Goal: Communication & Community: Answer question/provide support

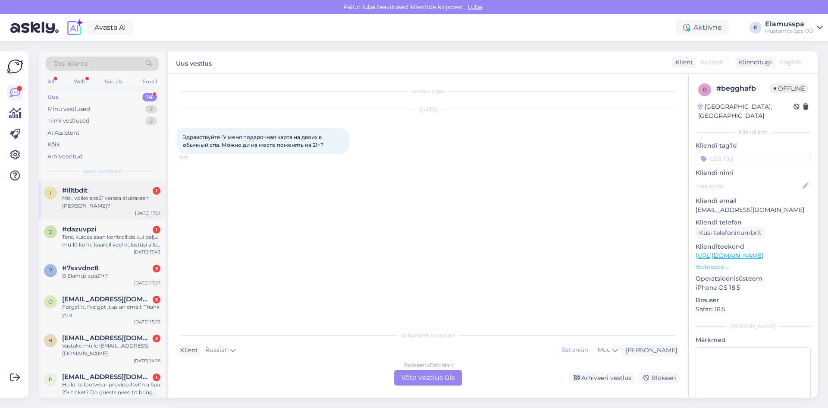
click at [135, 207] on div "Moi, voiko spa21 varata etukäteen [PERSON_NAME]?" at bounding box center [111, 202] width 98 height 16
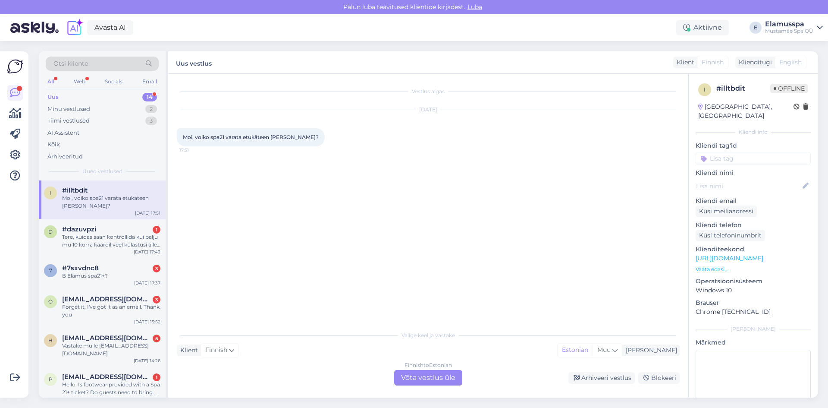
click at [412, 373] on div "Finnish to Estonian Võta vestlus üle" at bounding box center [428, 378] width 68 height 16
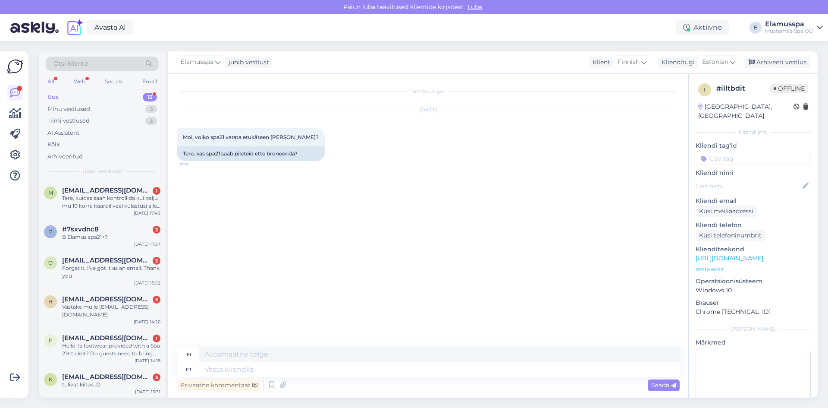
click at [331, 305] on div "Vestlus algas [DATE] Moi, voiko spa21 varata etukäteen [PERSON_NAME]? 17:51 Ter…" at bounding box center [432, 210] width 511 height 257
click at [267, 367] on textarea at bounding box center [439, 369] width 481 height 15
type textarea "Tere, ka"
type textarea "Hei,"
type textarea "Tere, kahjuks ei"
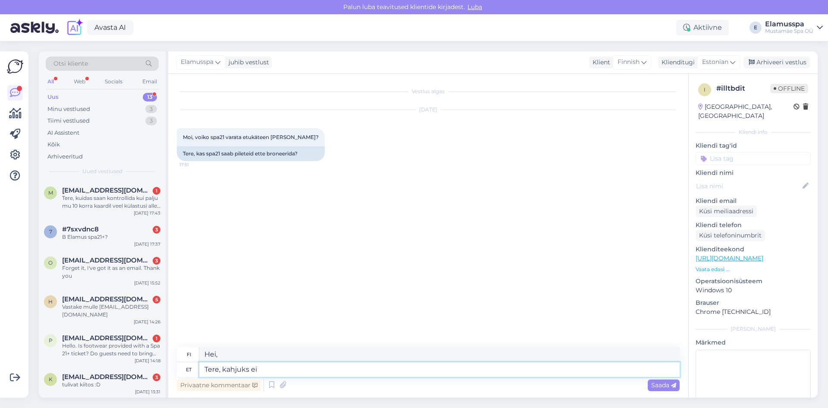
type textarea "Hei, valitettavasti"
type textarea "Tere, kahjuks ei s"
type textarea "Hei, valitettavasti ei"
type textarea "Tere, kahjuks ei saa"
type textarea "Hei, valitettavasti en pääse."
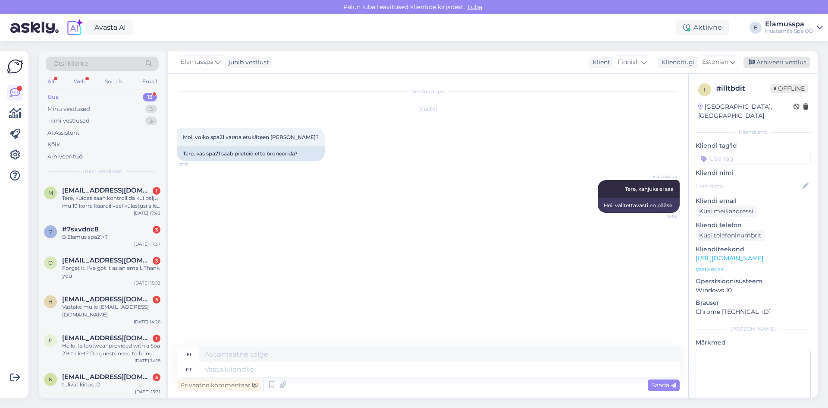
click at [774, 62] on div "Arhiveeri vestlus" at bounding box center [777, 63] width 66 height 12
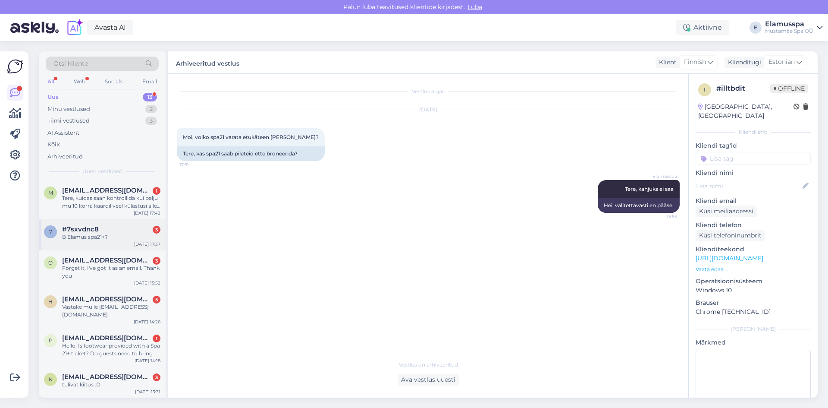
click at [116, 225] on div "7 #7sxvdnc8 3 В Elamus spa21+? [DATE] 17:37" at bounding box center [102, 234] width 127 height 31
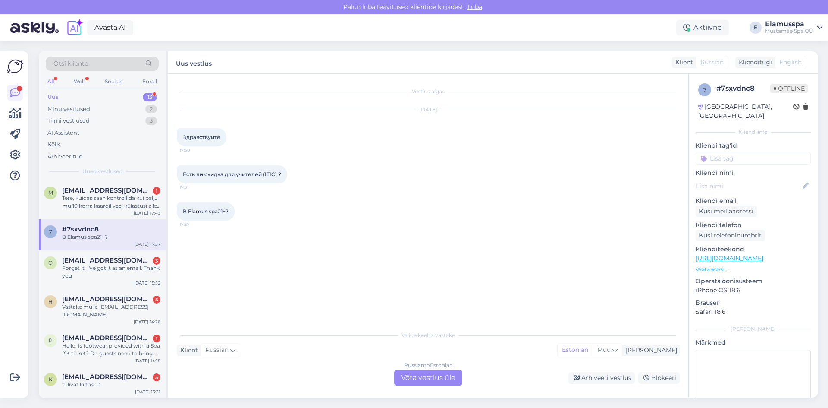
click at [432, 367] on div "Russian to Estonian" at bounding box center [428, 365] width 49 height 8
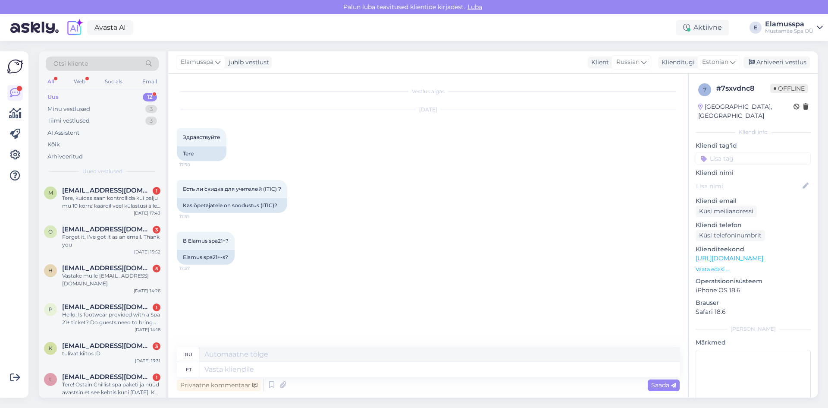
click at [311, 373] on textarea at bounding box center [439, 369] width 481 height 15
type textarea "Здравствуйте, да"
type textarea "Привет,"
type textarea "Здравствуйте, да,"
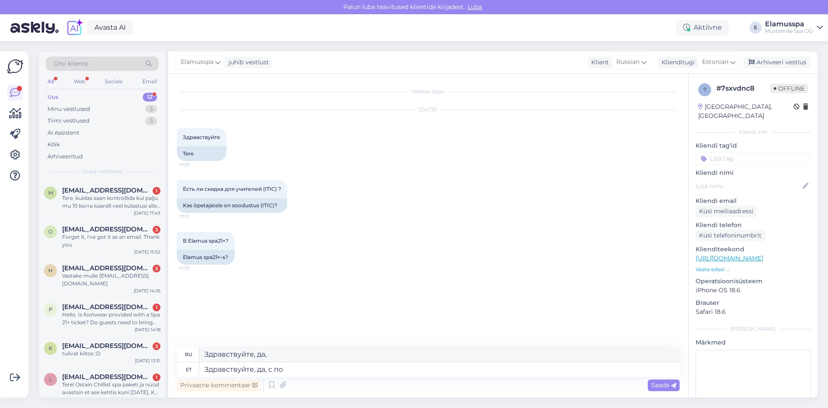
type textarea "Здравствуйте, да, с пон"
type textarea "Здравствуйте, да, с"
type textarea "Здравствуйте, да, с понедельн"
type textarea "Здравствуйте, да, с понедельника"
type textarea "Здравствуйте, да, с понедельника по пят"
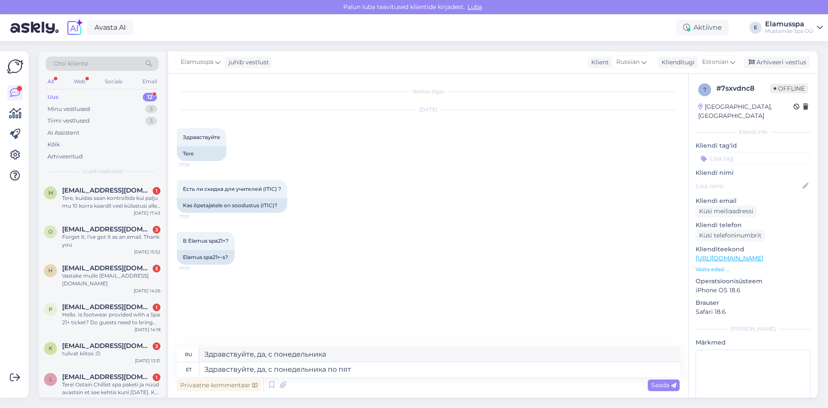
type textarea "Здравствуйте, да, с понедельника по"
type textarea "Здравствуйте, да, с понедельника по пятницу 15"
type textarea "Здравствуйте, да, с понедельника по пятницу."
type textarea "Здравствуйте, да, с понедельника по пятницу 15%"
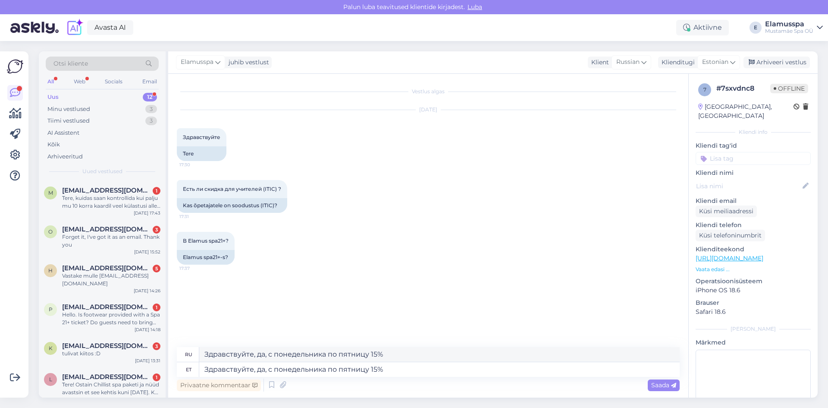
click at [419, 371] on textarea "Здравствуйте, да, с понедельника по пятницу 15%" at bounding box center [439, 369] width 481 height 15
type textarea "Здравствуйте, да, с понедельника по пятницу 15%"
click at [663, 388] on span "Saada" at bounding box center [664, 385] width 25 height 8
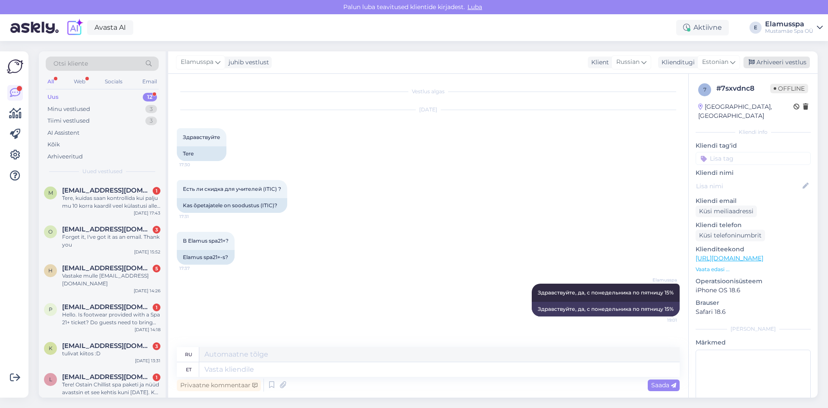
click at [759, 66] on div "Arhiveeri vestlus" at bounding box center [777, 63] width 66 height 12
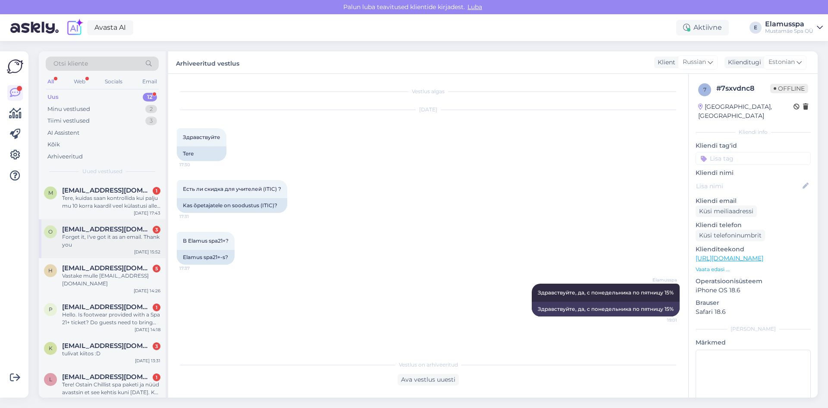
click at [122, 235] on div "Forget it, I've got it as an email. Thank you" at bounding box center [111, 241] width 98 height 16
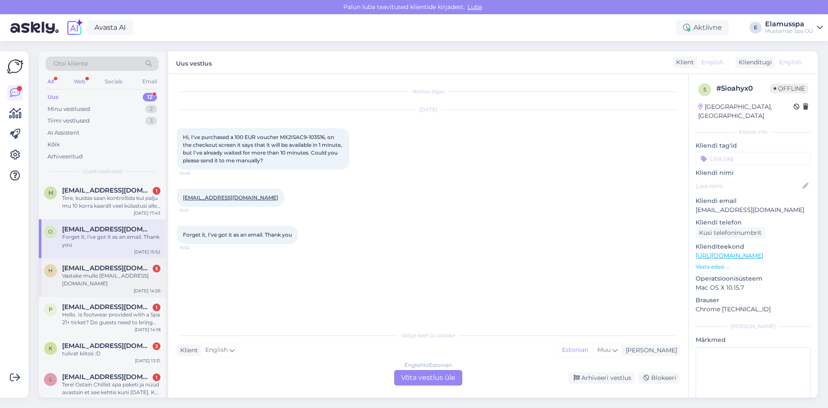
click at [122, 279] on div "Vastake mulle [EMAIL_ADDRESS][DOMAIN_NAME]" at bounding box center [111, 280] width 98 height 16
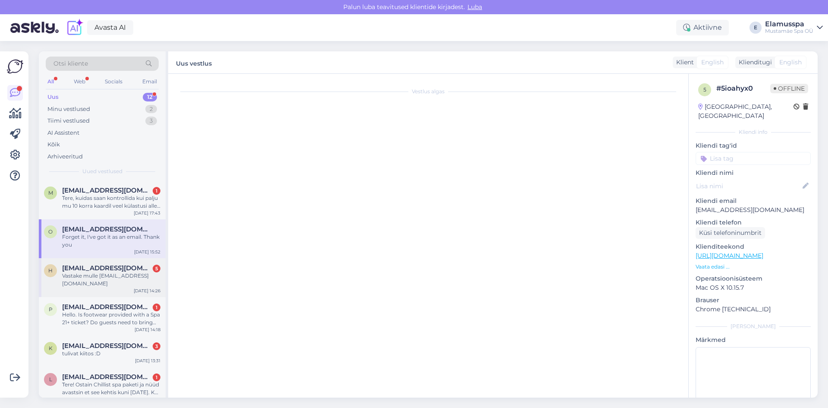
scroll to position [1, 0]
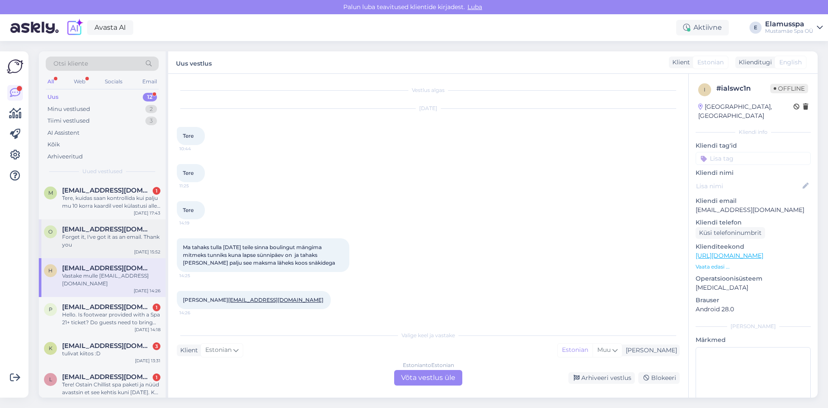
click at [123, 241] on div "Forget it, I've got it as an email. Thank you" at bounding box center [111, 241] width 98 height 16
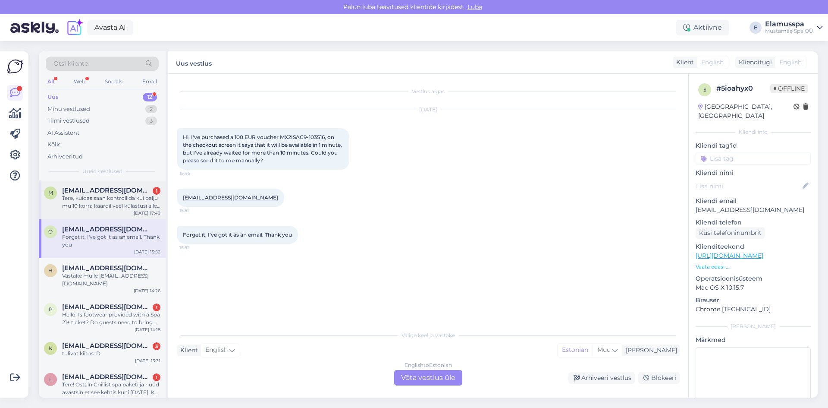
click at [133, 195] on div "Tere, kuidas saan kontrollida kui palju mu 10 korra kaardil veel külastusi alle…" at bounding box center [111, 202] width 98 height 16
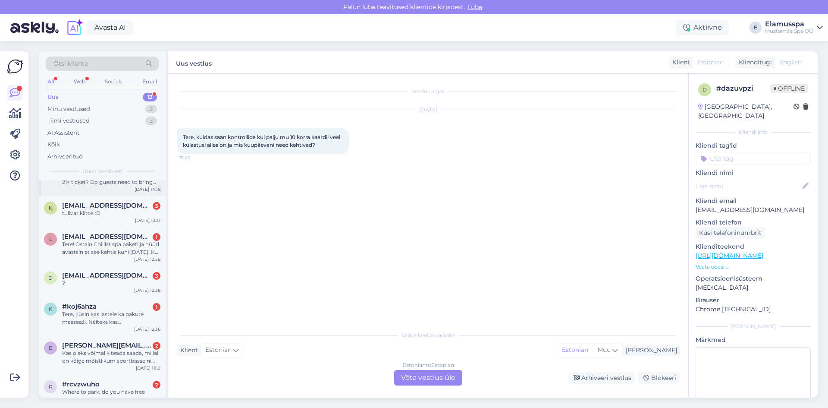
scroll to position [86, 0]
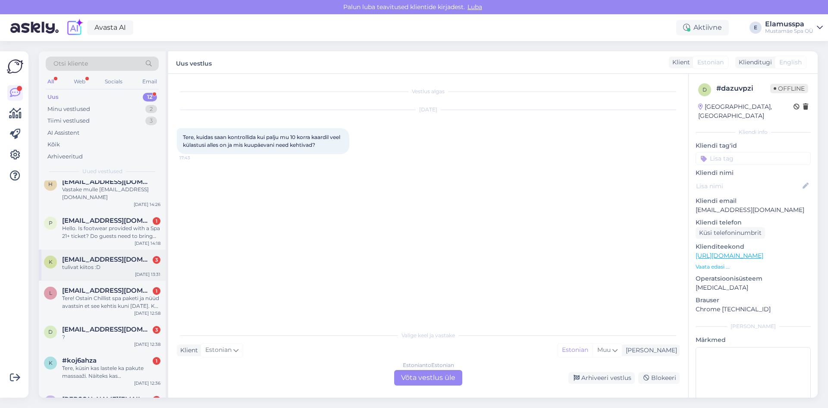
click at [116, 263] on div "tulivat kiitos :D" at bounding box center [111, 267] width 98 height 8
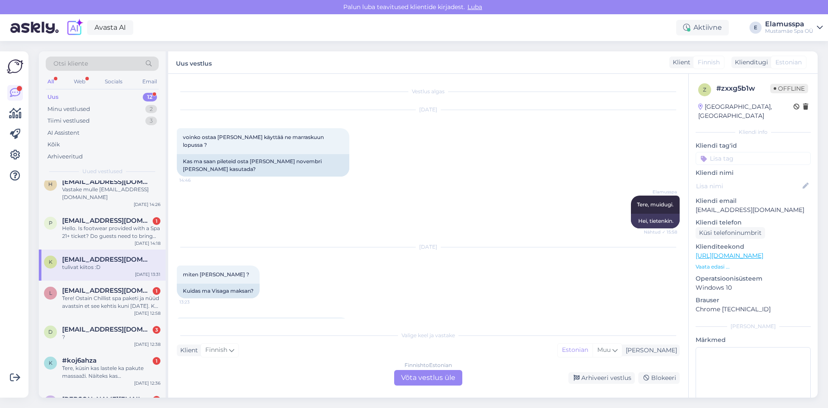
scroll to position [85, 0]
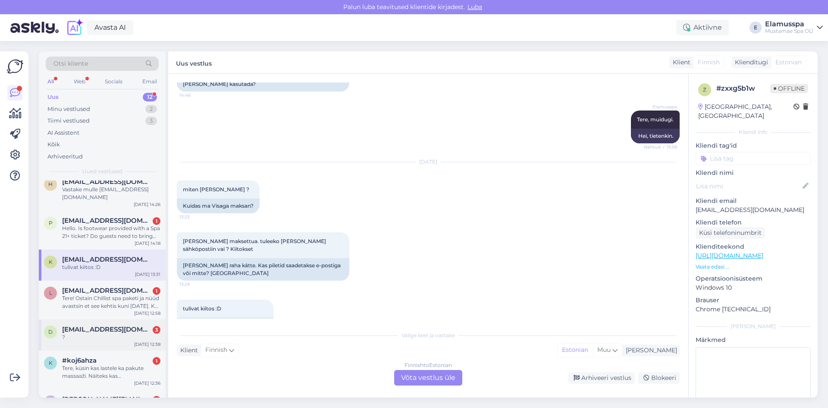
click at [98, 334] on div "d [EMAIL_ADDRESS][DOMAIN_NAME] 3 ? [DATE] 12:38" at bounding box center [102, 334] width 127 height 31
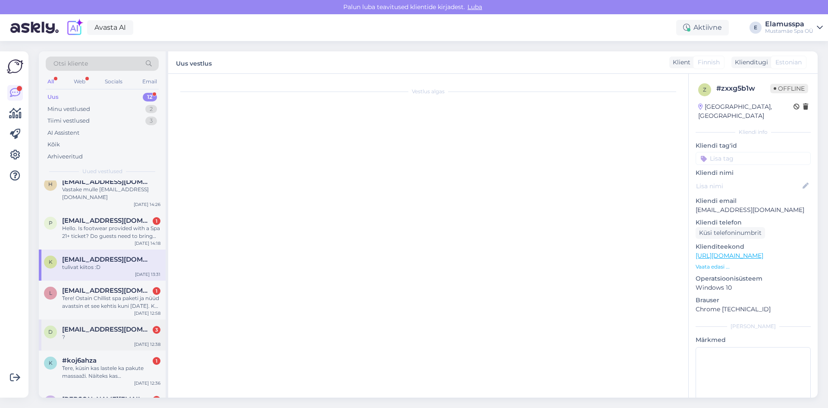
scroll to position [0, 0]
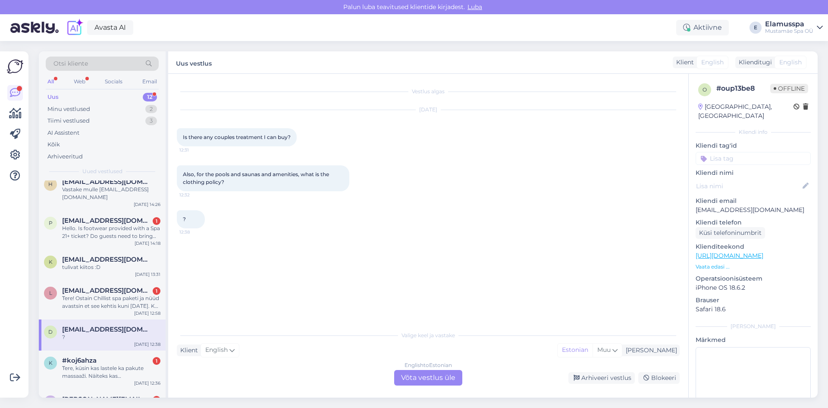
click at [410, 381] on div "English to Estonian Võta vestlus üle" at bounding box center [428, 378] width 68 height 16
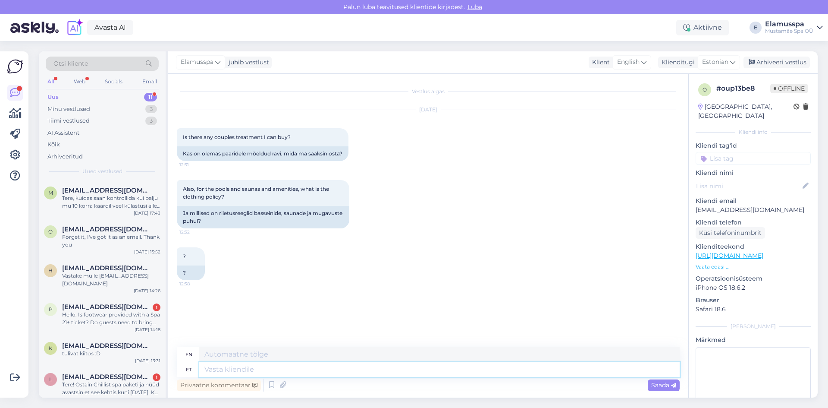
click at [275, 368] on textarea at bounding box center [439, 369] width 481 height 15
type textarea "Hello, we"
type textarea "Hello,"
type textarea "Hello, we"
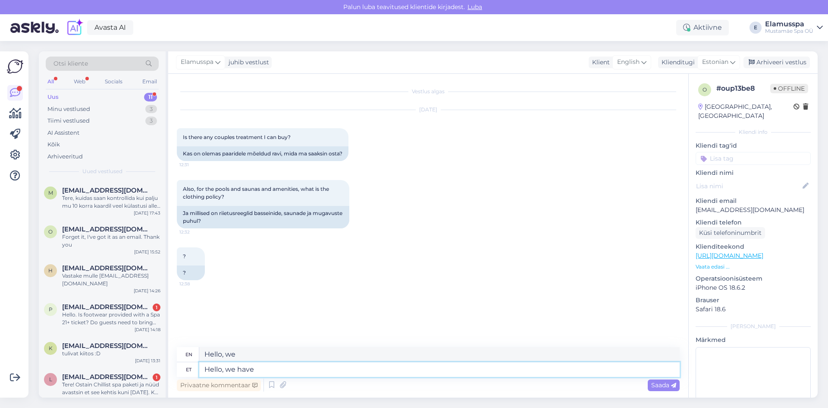
type textarea "Hello, we have 2"
type textarea "Hello, we have"
type textarea "Hello, we have 2 d"
type textarea "Hello, we have 2"
type textarea "Hello, we have 2 different r"
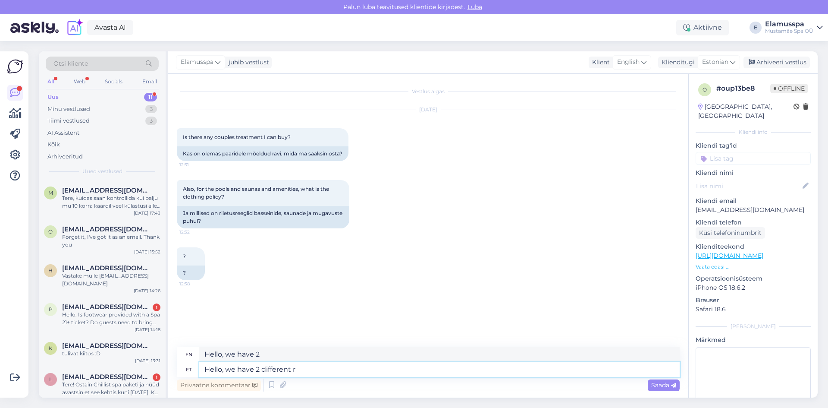
type textarea "Hello, we have 2 different"
type textarea "Hello, we have 2 different rooms"
type textarea "Hello, we have 2 different rooms if"
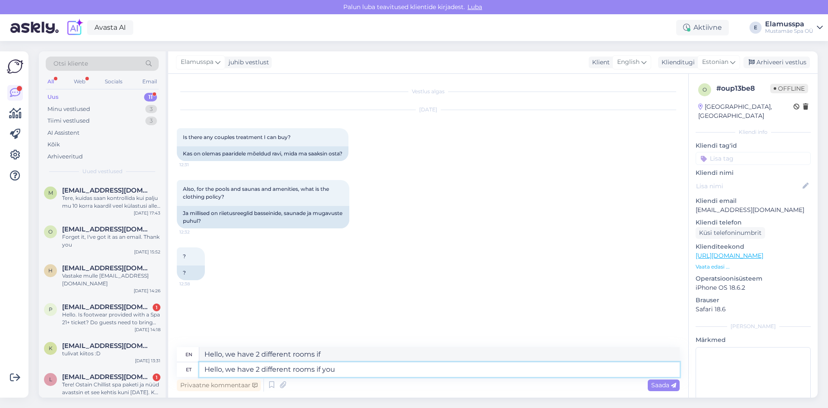
type textarea "Hello, we have 2 different rooms if you w"
type textarea "Hello, we have 2 different rooms for you"
type textarea "Hello, we have 2 different rooms if you want to"
type textarea "Hello, we have 2 different rooms if you want"
type textarea "Hello, we have 2 different rooms if you want to hav"
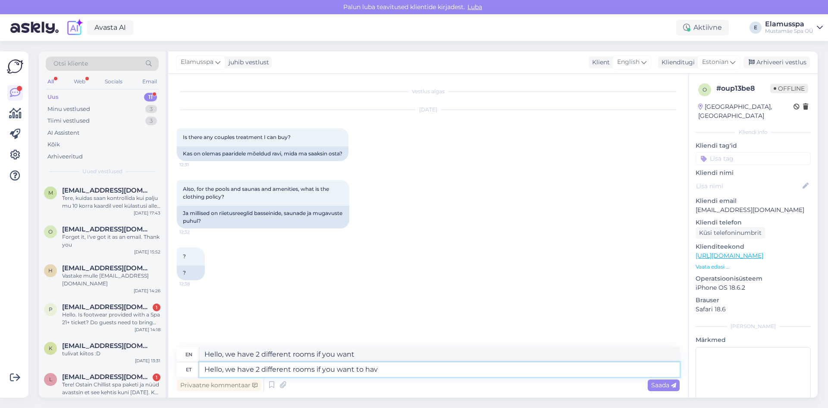
type textarea "Hello, we have 2 different rooms if you want to"
type textarea "Hello, we have 2 different rooms if you want to have t"
type textarea "Hello, we have 2 different rooms if you want to have"
type textarea "Hello, we have 2 different rooms if you want to have treatments at"
type textarea "Hello, we have 2 different rooms if you want to have treatments"
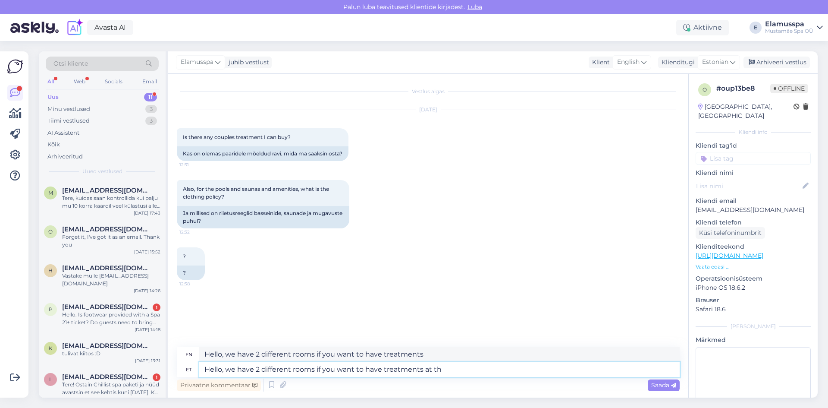
type textarea "Hello, we have 2 different rooms if you want to have treatments at the"
type textarea "Hello, we have 2 different rooms if you want to have treatments at"
type textarea "Hello, we have 2 different rooms if you want to have treatments at the s"
type textarea "Hello, we have 2 different rooms if you want to have treatments there"
type textarea "Hello, we have 2 different rooms if you want to have treatments at the same ti"
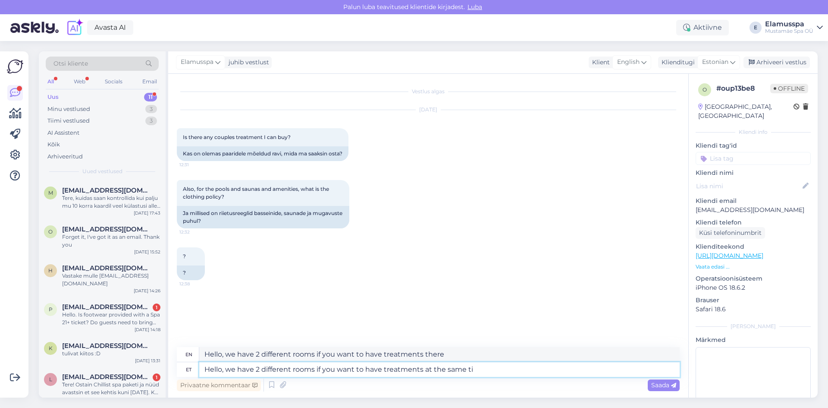
type textarea "Hello, we have 2 different rooms if you want to have treatments at the same"
type textarea "Hello, we have 2 different rooms if you want to have treatments at the same time"
type textarea "Hello, we have 2 different rooms if you want to have treatments at the same tim…"
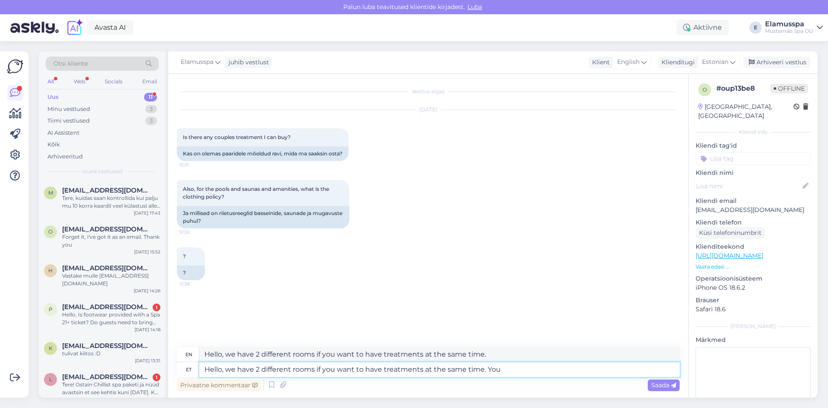
type textarea "Hello, we have 2 different rooms if you want to have treatments at the same tim…"
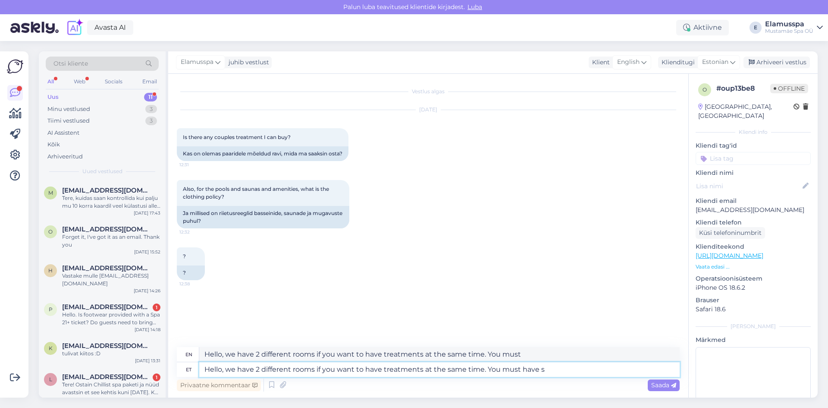
type textarea "Hello, we have 2 different rooms if you want to have treatments at the same tim…"
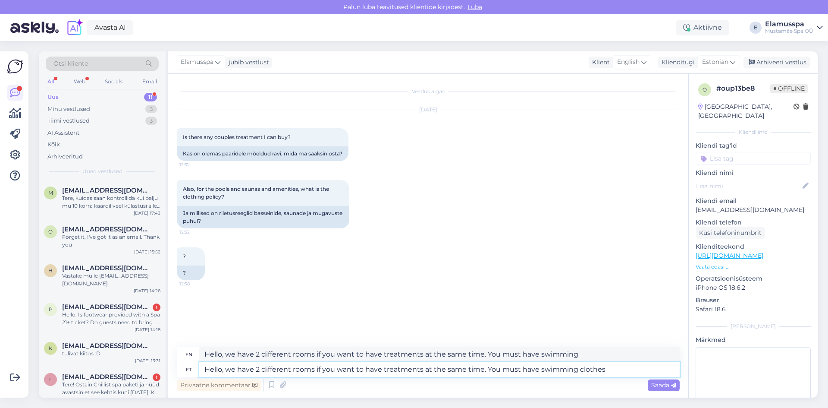
type textarea "Hello, we have 2 different rooms if you want to have treatments at the same tim…"
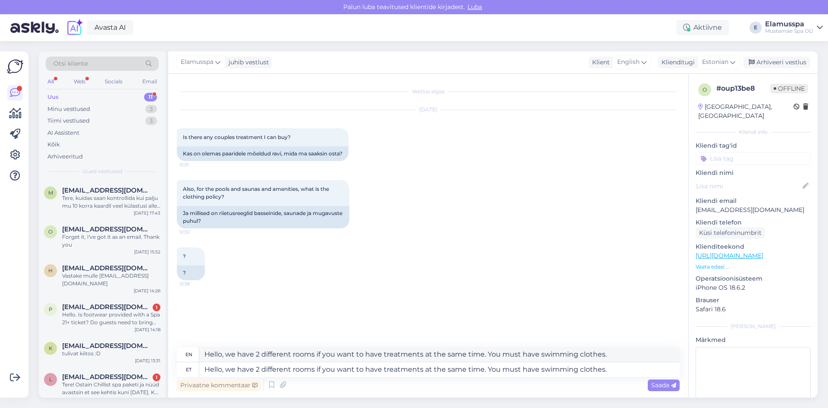
click at [353, 274] on div "? 12:38 ?" at bounding box center [428, 264] width 503 height 52
click at [654, 384] on span "Saada" at bounding box center [664, 385] width 25 height 8
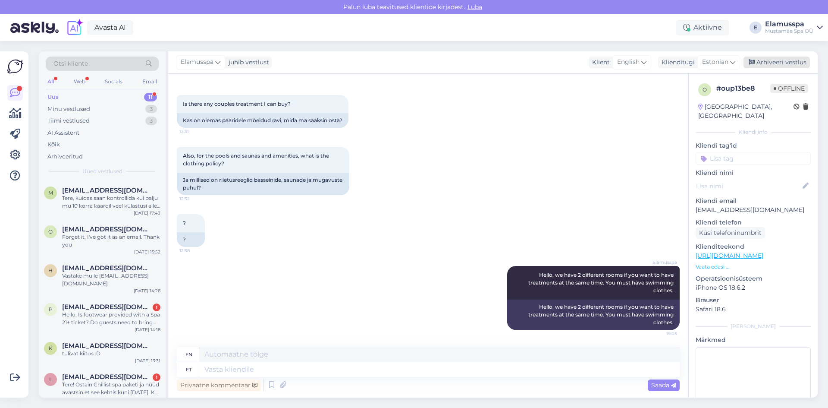
click at [761, 60] on div "Arhiveeri vestlus" at bounding box center [777, 63] width 66 height 12
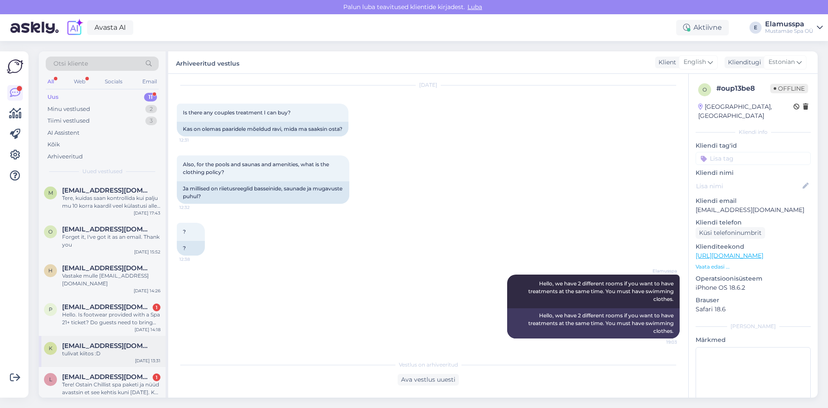
click at [126, 350] on div "k [EMAIL_ADDRESS][DOMAIN_NAME] tulivat kiitos :D [DATE] 13:31" at bounding box center [102, 351] width 127 height 31
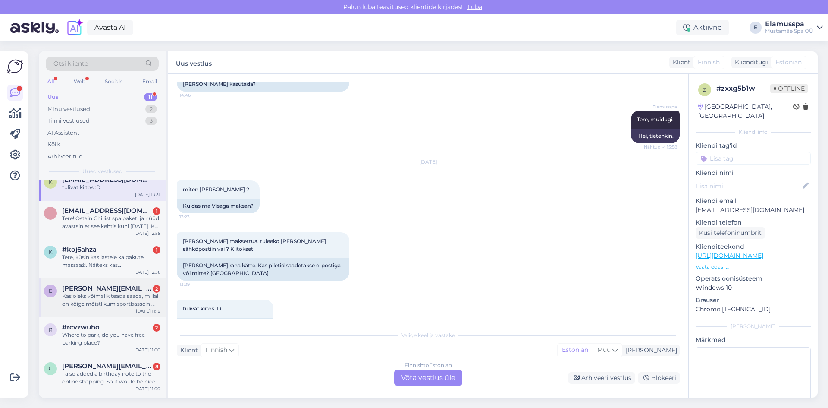
scroll to position [195, 0]
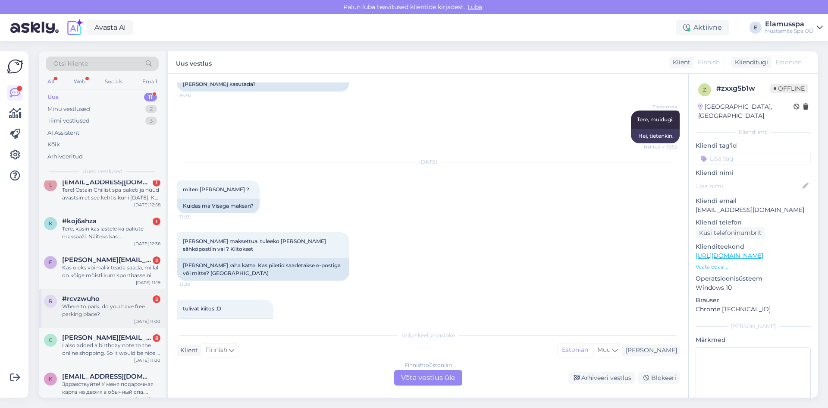
click at [120, 304] on div "Where to park, do you have free parking place?" at bounding box center [111, 310] width 98 height 16
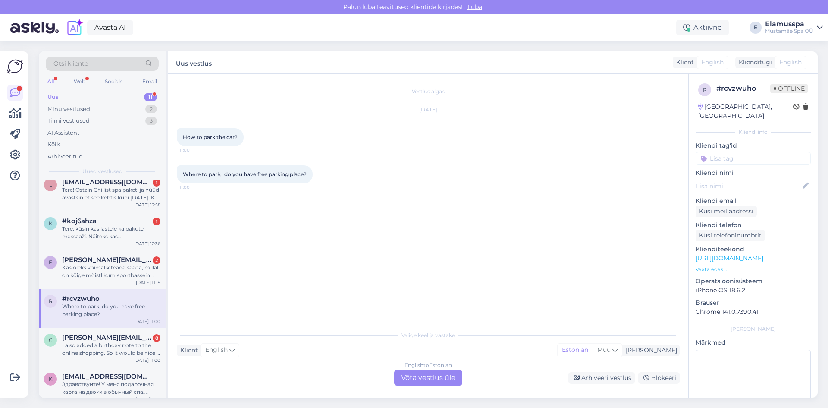
click at [431, 373] on div "English to Estonian Võta vestlus üle" at bounding box center [428, 378] width 68 height 16
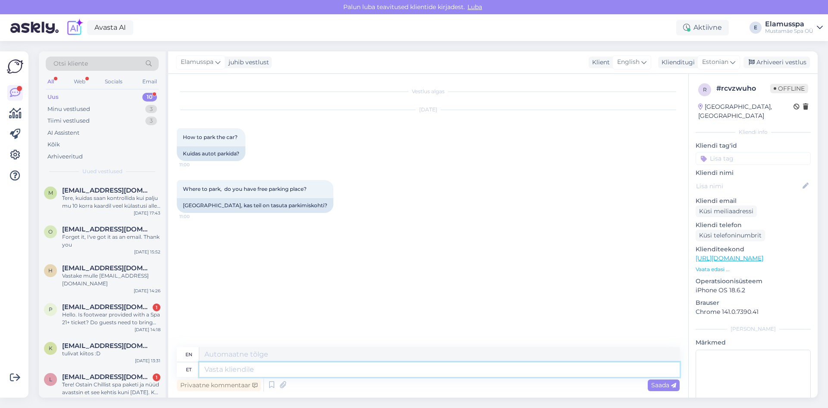
click at [313, 369] on textarea at bounding box center [439, 369] width 481 height 15
type textarea "Hello,"
type textarea "Hello, yes, we"
type textarea "Hello, yes,"
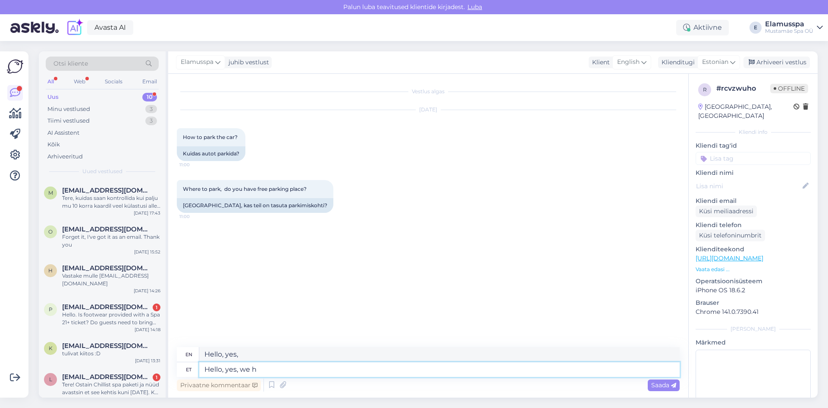
type textarea "Hello, yes, we ha"
type textarea "Hello, yes, we"
type textarea "Hello, yes, we have f"
type textarea "Hello, yes, we have"
type textarea "Hello, yes, we have free pa"
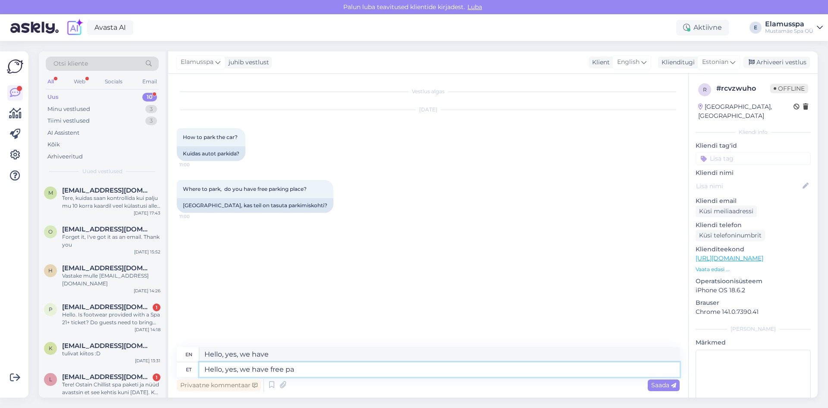
type textarea "Hello, yes, we have free"
type textarea "Hello, yes, we have free parking"
click at [659, 391] on div "Privaatne kommentaar Saada" at bounding box center [428, 385] width 503 height 16
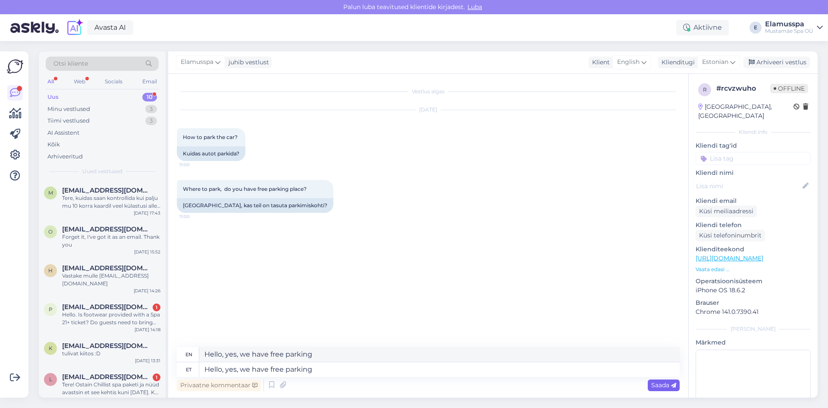
click at [672, 387] on icon at bounding box center [673, 385] width 5 height 5
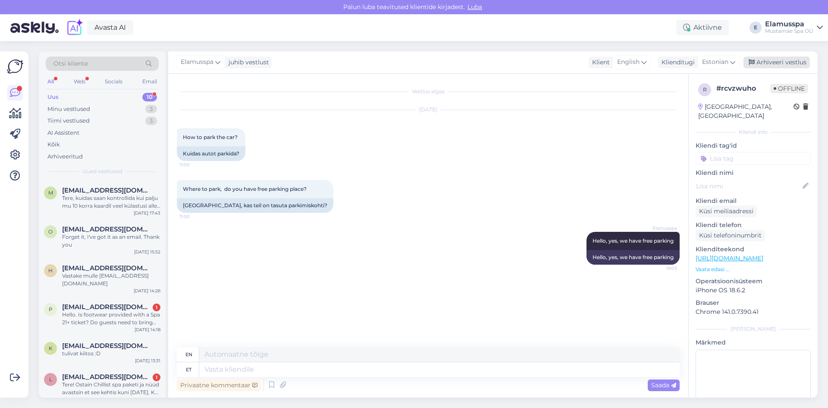
click at [783, 64] on div "Arhiveeri vestlus" at bounding box center [777, 63] width 66 height 12
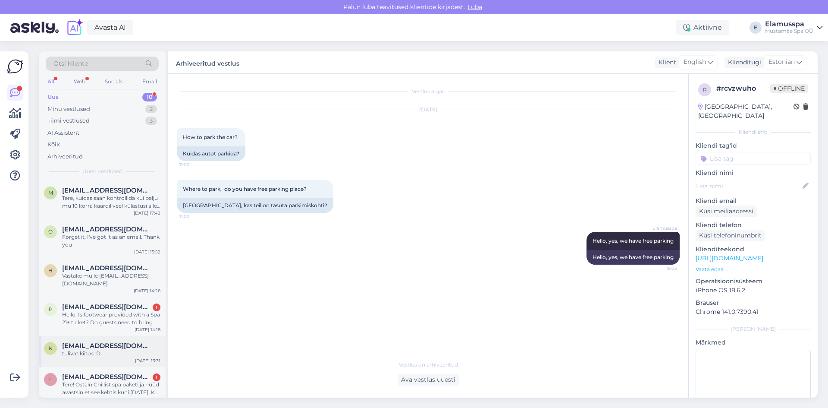
click at [131, 349] on div "tulivat kiitos :D" at bounding box center [111, 353] width 98 height 8
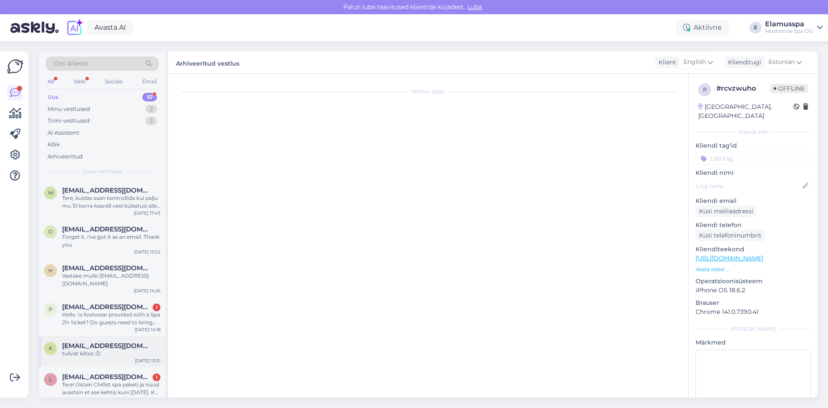
scroll to position [85, 0]
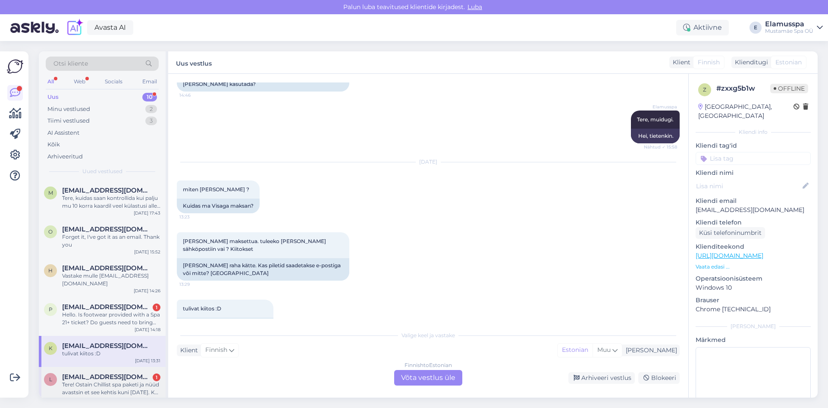
click at [132, 381] on div "Tere! Ostain Chillist spa paketi ja nüüd avastsin et see kehtis kuni [DATE]. Ka…" at bounding box center [111, 389] width 98 height 16
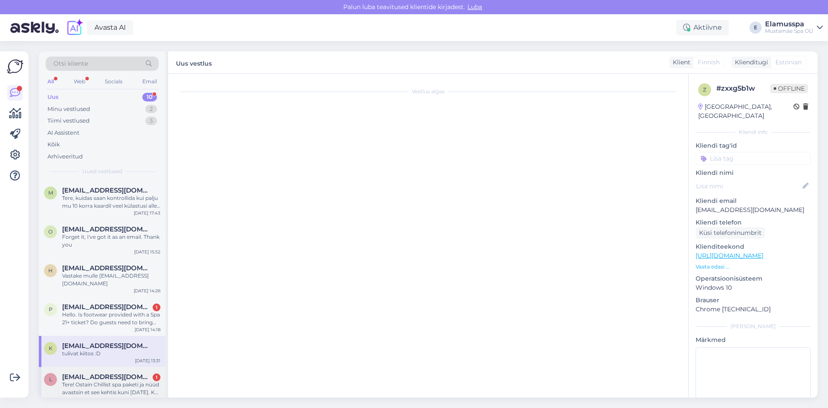
scroll to position [0, 0]
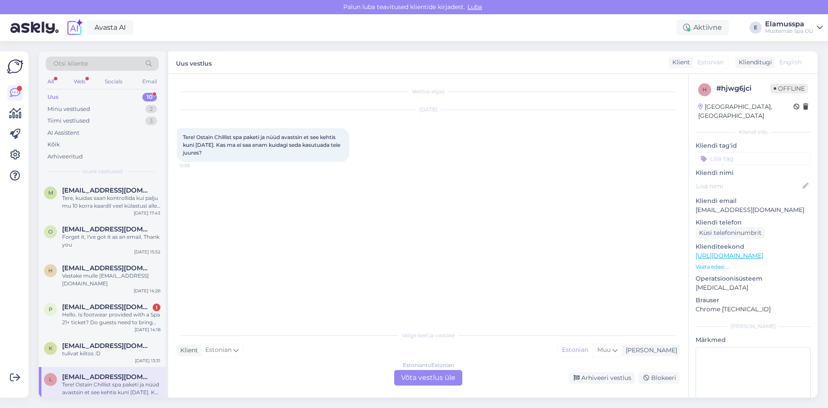
click at [413, 373] on div "Estonian to Estonian Võta vestlus üle" at bounding box center [428, 378] width 68 height 16
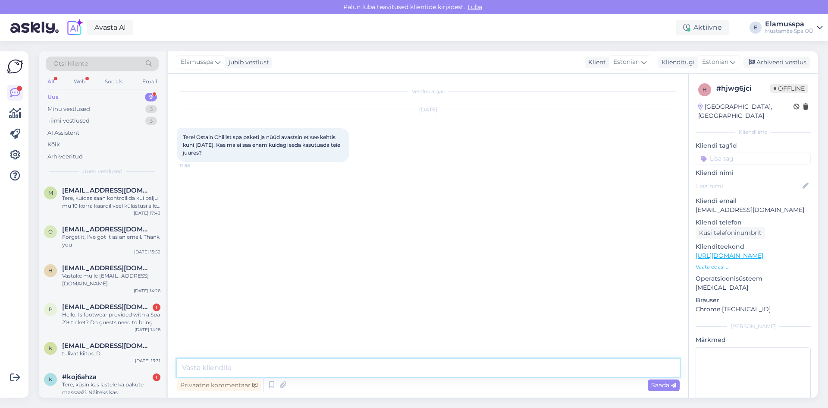
click at [274, 365] on textarea at bounding box center [428, 368] width 503 height 18
type textarea "Tere, me neid pikendada ei saa, peate chilli [PERSON_NAME] kirjutama"
click at [648, 383] on div "Saada" at bounding box center [664, 385] width 32 height 12
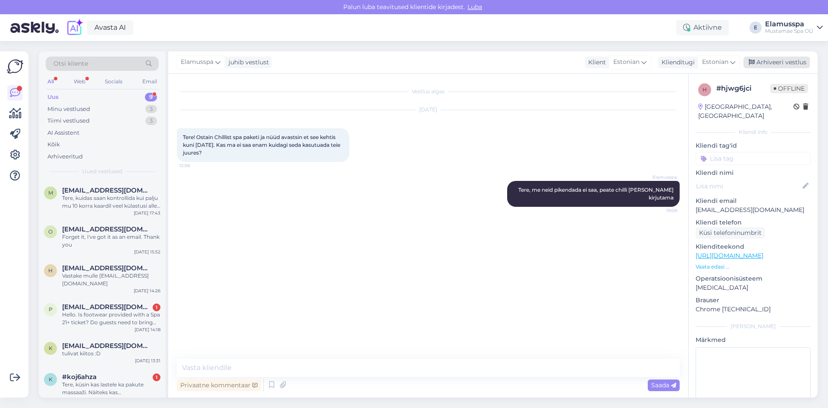
click at [773, 60] on div "Arhiveeri vestlus" at bounding box center [777, 63] width 66 height 12
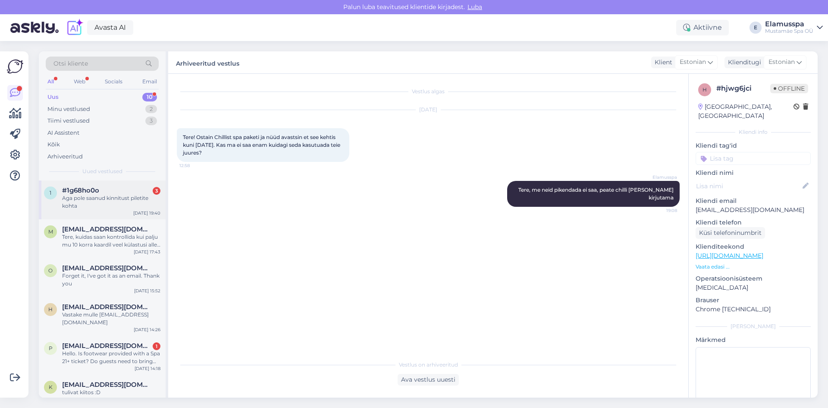
click at [133, 201] on div "Aga pole saanud kinnitust piletite kohta" at bounding box center [111, 202] width 98 height 16
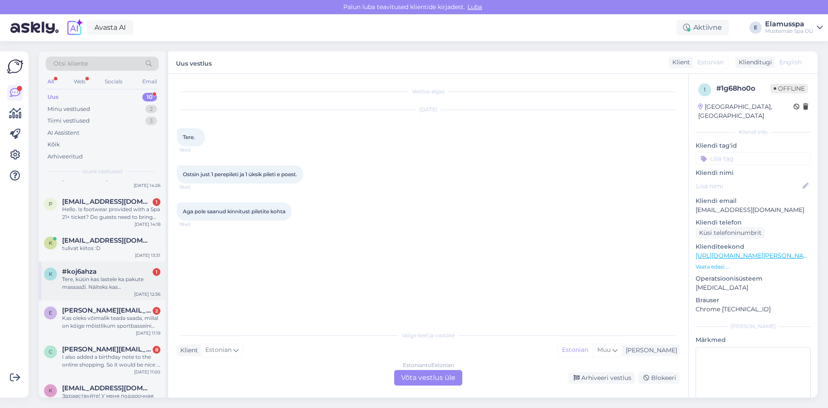
scroll to position [156, 0]
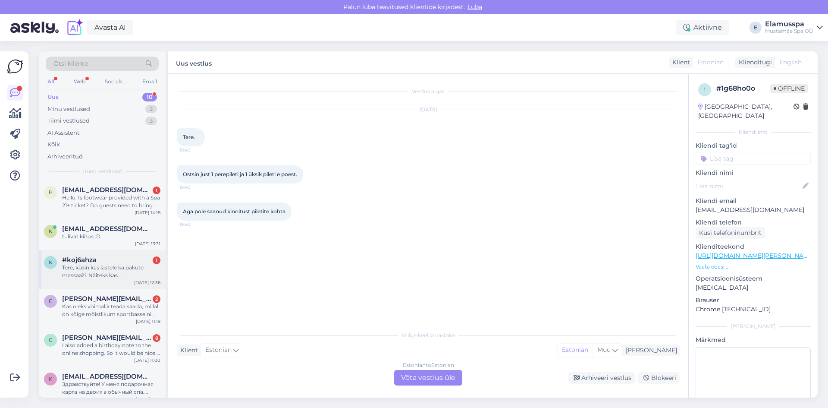
click at [131, 264] on div "Tere, küsin kas lastele ka pakute massaaži. Näiteks kas šokolaadimassaaži võib …" at bounding box center [111, 272] width 98 height 16
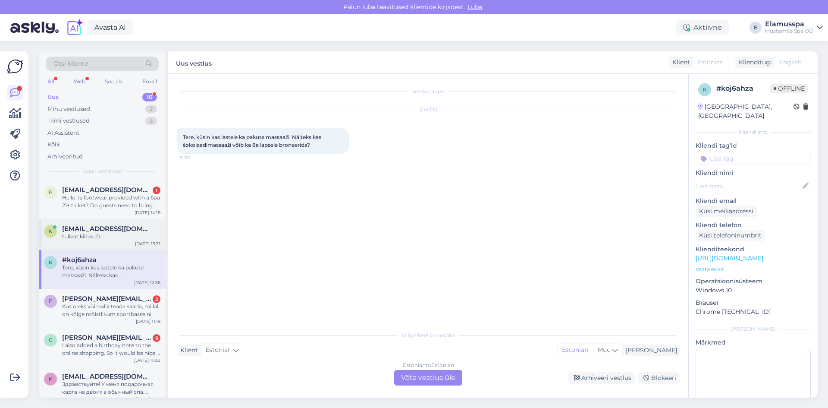
click at [121, 234] on div "k [EMAIL_ADDRESS][DOMAIN_NAME] tulivat kiitos :D [DATE] 13:31" at bounding box center [102, 234] width 127 height 31
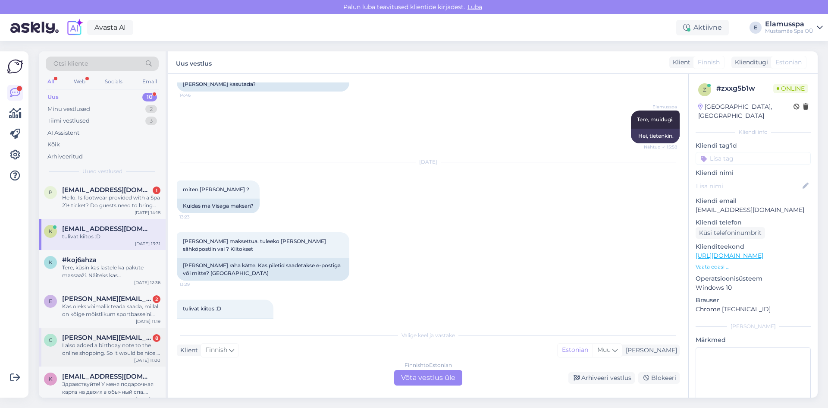
click at [120, 334] on span "[PERSON_NAME][EMAIL_ADDRESS][DOMAIN_NAME]" at bounding box center [107, 338] width 90 height 8
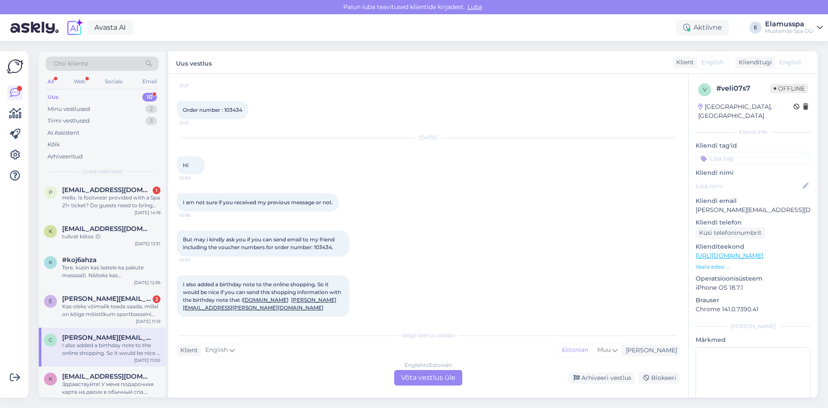
scroll to position [0, 0]
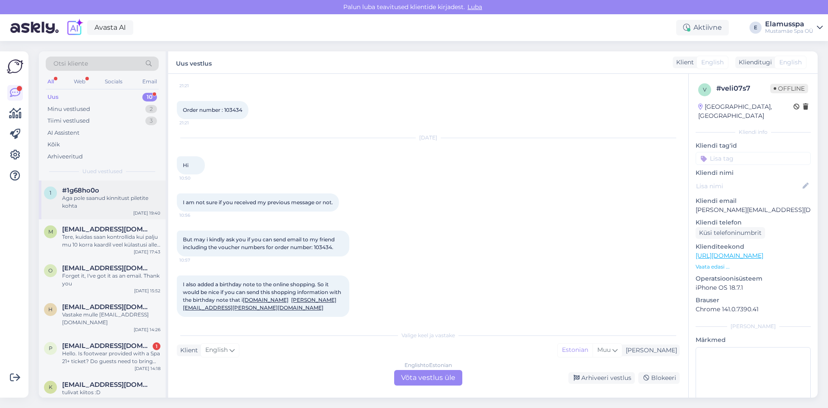
click at [125, 196] on div "Aga pole saanud kinnitust piletite kohta" at bounding box center [111, 202] width 98 height 16
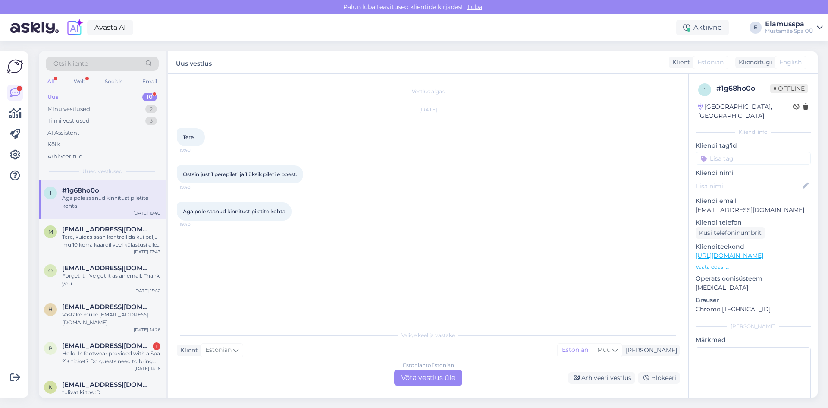
click at [406, 375] on div "Estonian to Estonian Võta vestlus üle" at bounding box center [428, 378] width 68 height 16
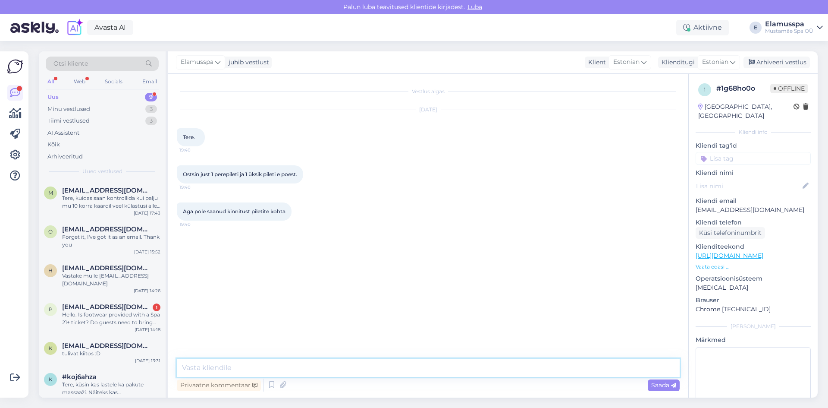
click at [338, 363] on textarea at bounding box center [428, 368] width 503 height 18
type textarea "Tere, kas junk posti ei tulnud?"
click at [337, 291] on div "Vestlus algas [DATE] Tere. 19:40 Ostsin just 1 perepileti ja 1 üksik pileti e p…" at bounding box center [432, 216] width 511 height 268
click at [655, 384] on span "Saada" at bounding box center [664, 385] width 25 height 8
click at [751, 60] on icon at bounding box center [752, 63] width 6 height 6
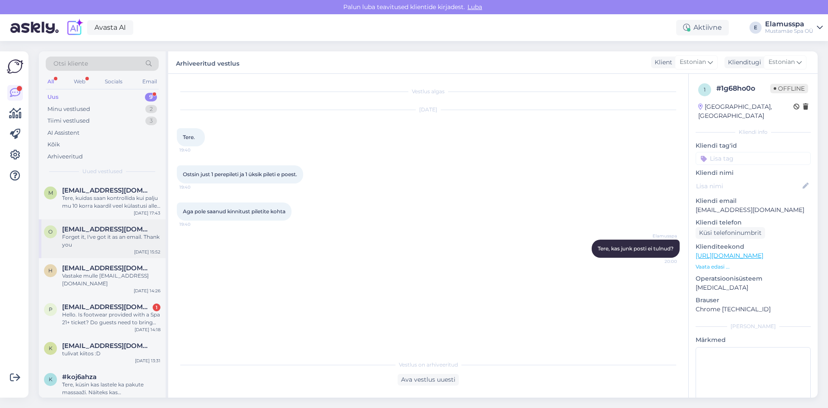
click at [105, 252] on div "o [EMAIL_ADDRESS][DOMAIN_NAME] Forget it, I've got it as an email. Thank you [D…" at bounding box center [102, 238] width 127 height 39
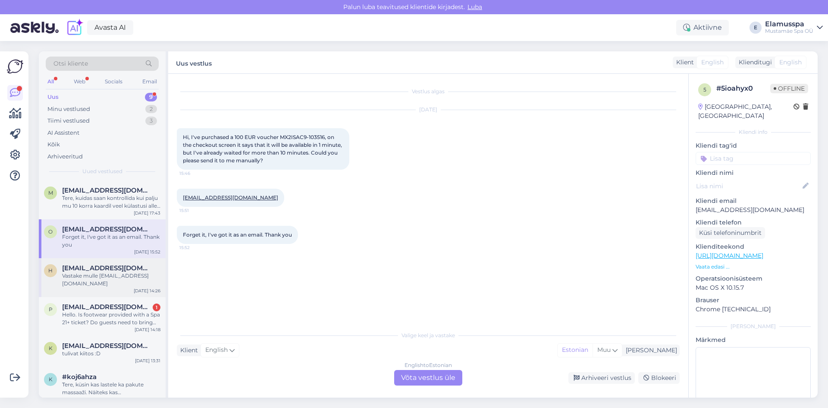
click at [107, 275] on div "Vastake mulle [EMAIL_ADDRESS][DOMAIN_NAME]" at bounding box center [111, 280] width 98 height 16
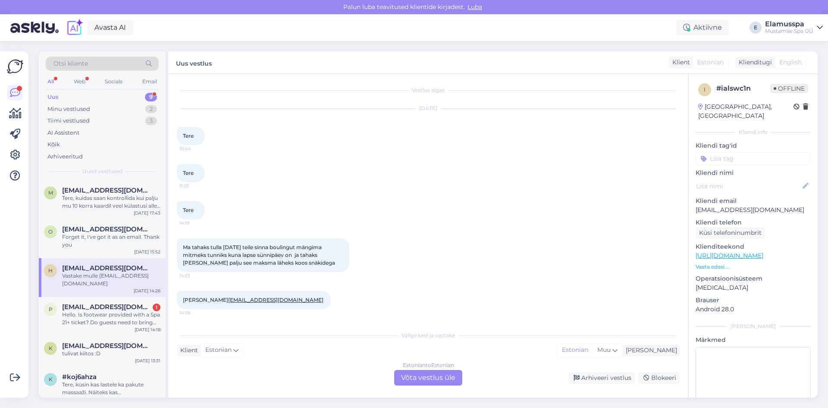
scroll to position [117, 0]
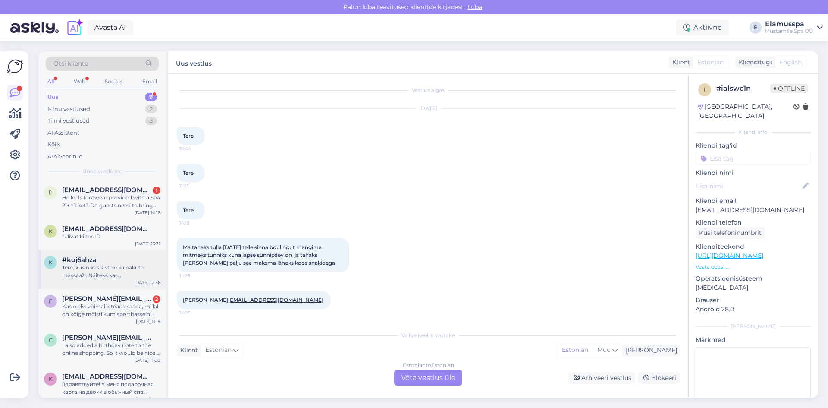
click at [107, 250] on div "k #koj6ahza Tere, küsin kas lastele ka pakute massaaži. Näiteks kas šokolaadima…" at bounding box center [102, 269] width 127 height 39
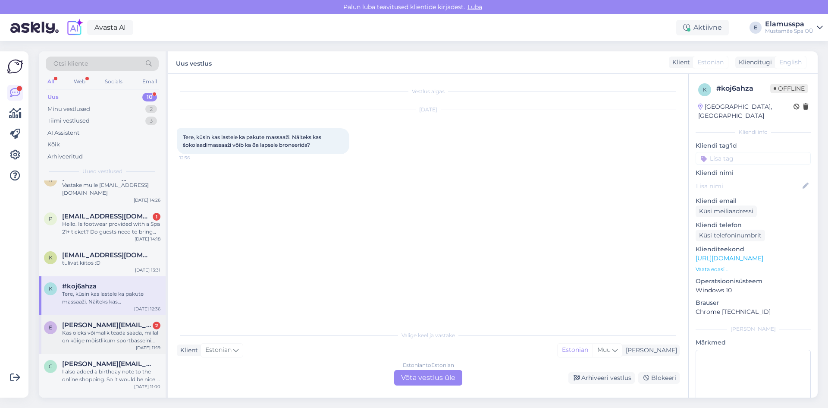
scroll to position [148, 0]
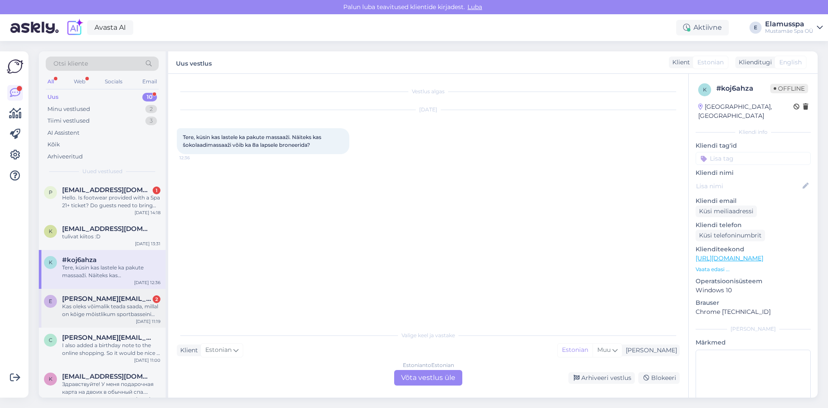
click at [120, 308] on div "Kas oleks võimalik teada saada, millal on kõige mõistlikum sportbasseini ujuma …" at bounding box center [111, 310] width 98 height 16
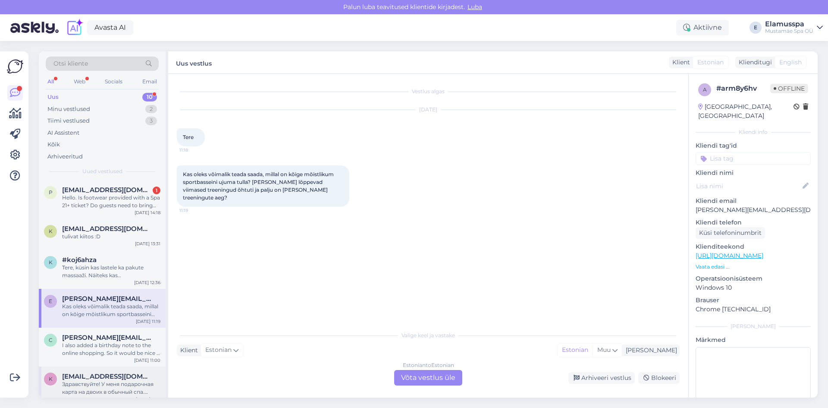
click at [113, 372] on span "[EMAIL_ADDRESS][DOMAIN_NAME]" at bounding box center [107, 376] width 90 height 8
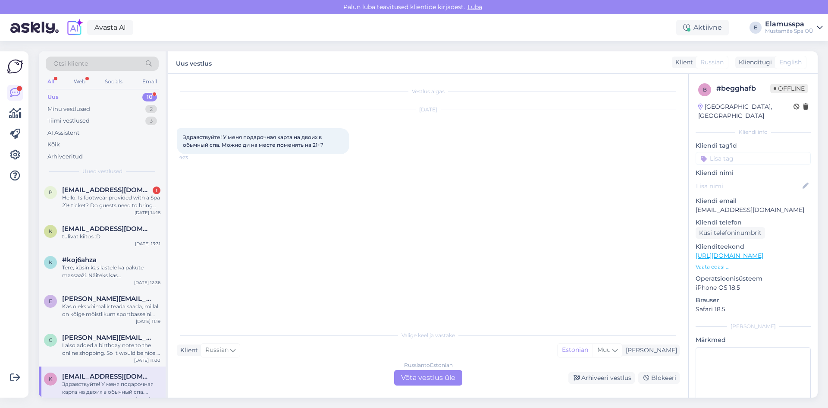
click at [453, 377] on div "Russian to Estonian Võta vestlus üle" at bounding box center [428, 378] width 68 height 16
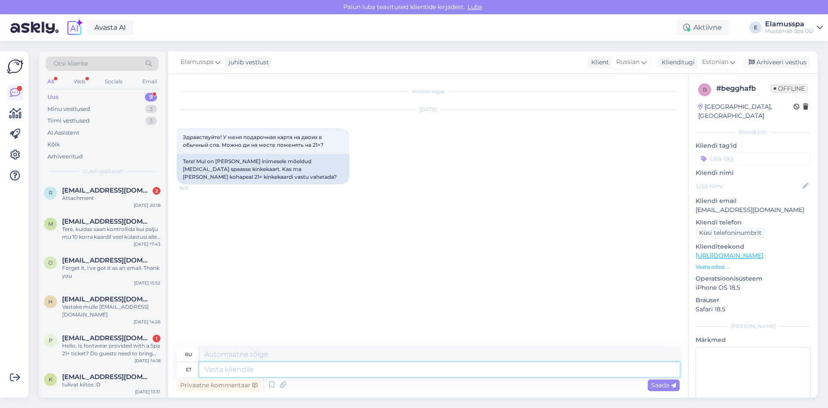
click at [331, 373] on textarea at bounding box center [439, 369] width 481 height 15
type textarea "Ü"
type textarea "У"
type textarea "Tere!"
type textarea "Привет!"
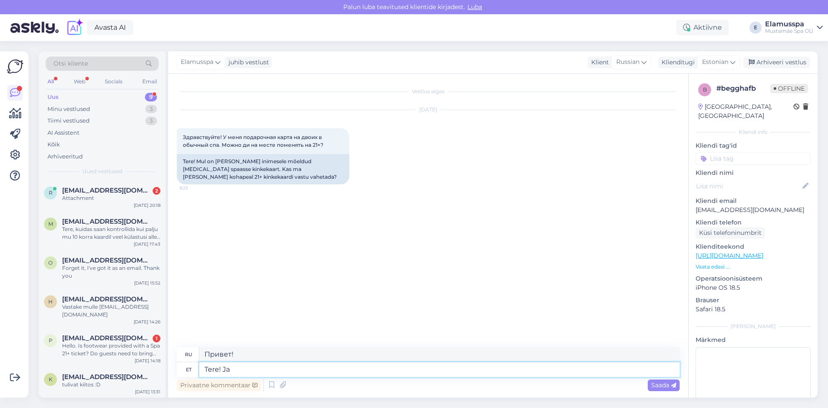
type textarea "Tere! J"
type textarea "Привет! И"
type textarea "T"
type textarea "Привет!"
type textarea "Здр"
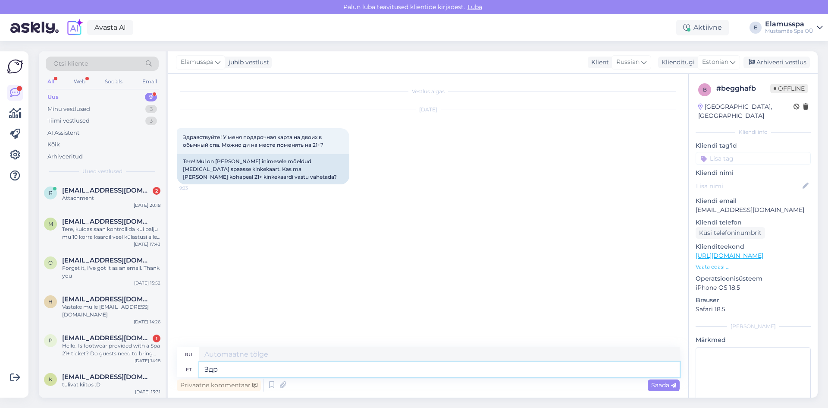
type textarea "Здоровье"
